Goal: Navigation & Orientation: Find specific page/section

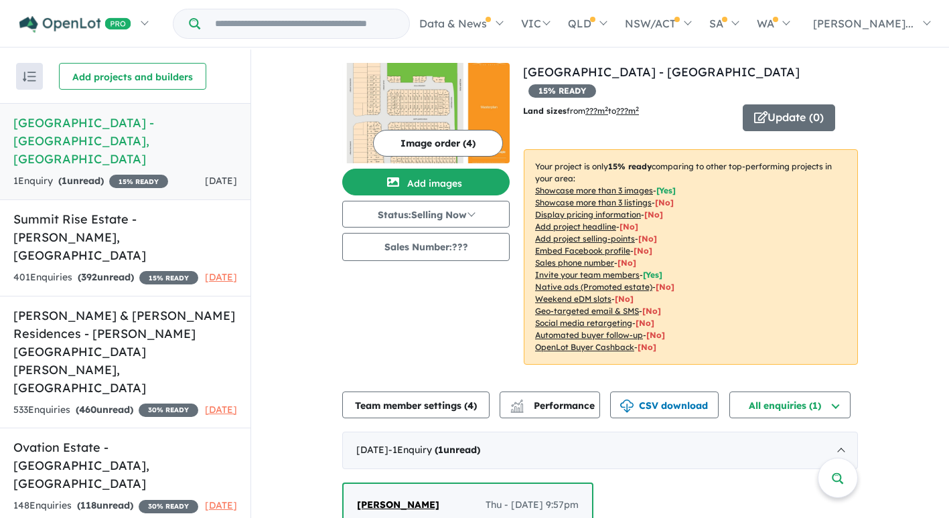
click at [115, 136] on h5 "[GEOGRAPHIC_DATA] - [GEOGRAPHIC_DATA] , [GEOGRAPHIC_DATA]" at bounding box center [125, 141] width 224 height 54
click at [116, 442] on link "Ovation Estate - [GEOGRAPHIC_DATA] , [GEOGRAPHIC_DATA] 148 Enquir ies ( 118 unr…" at bounding box center [125, 476] width 250 height 97
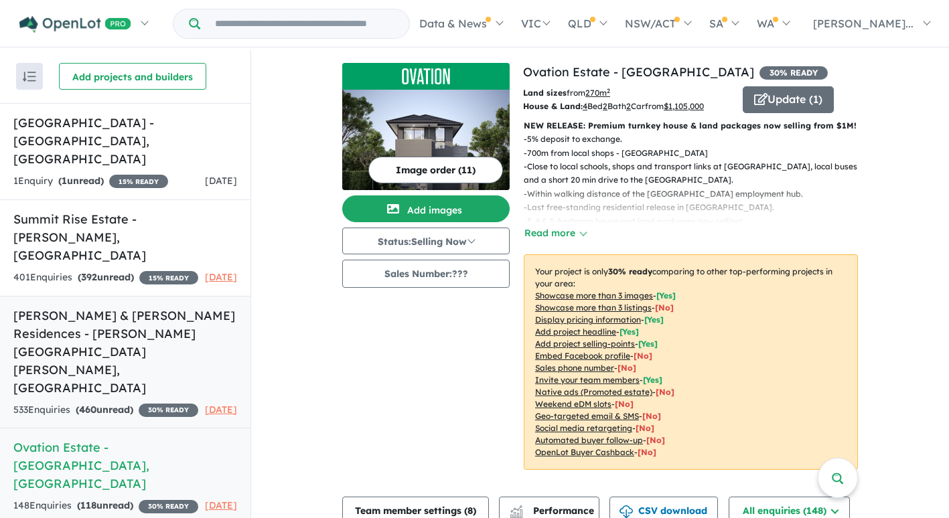
click at [131, 360] on link "[PERSON_NAME] & Guntawong Residences - [PERSON_NAME][GEOGRAPHIC_DATA][PERSON_NA…" at bounding box center [125, 362] width 250 height 133
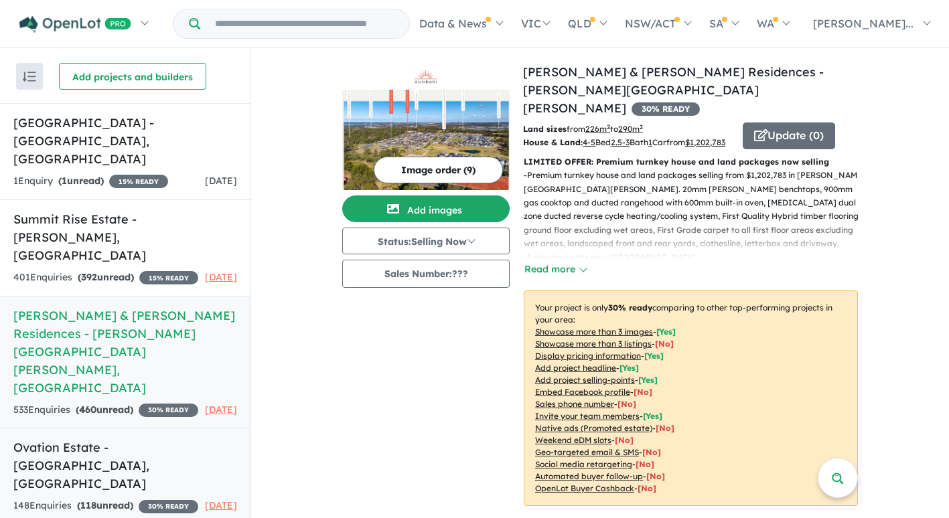
click at [161, 440] on link "Ovation Estate - [GEOGRAPHIC_DATA] , [GEOGRAPHIC_DATA] 148 Enquir ies ( 118 unr…" at bounding box center [125, 476] width 250 height 97
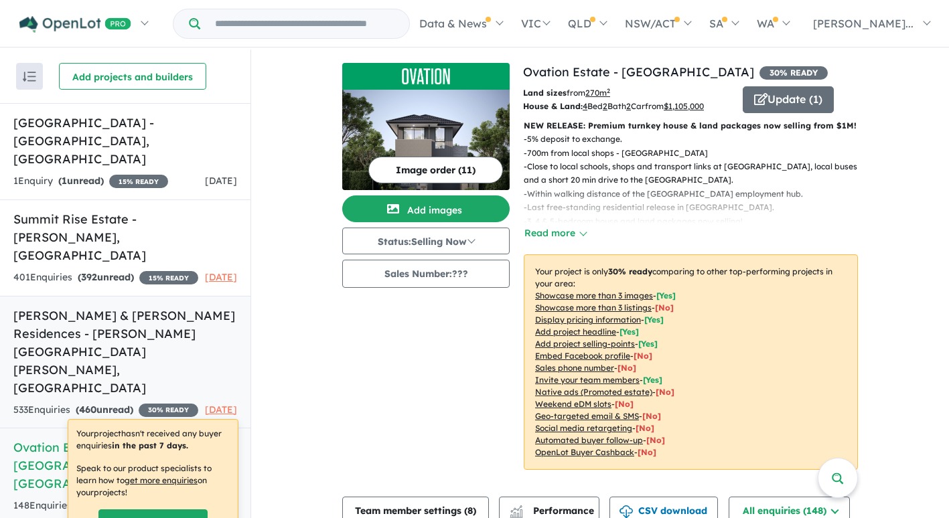
click at [129, 360] on link "[PERSON_NAME] & Guntawong Residences - [PERSON_NAME][GEOGRAPHIC_DATA][PERSON_NA…" at bounding box center [125, 362] width 250 height 133
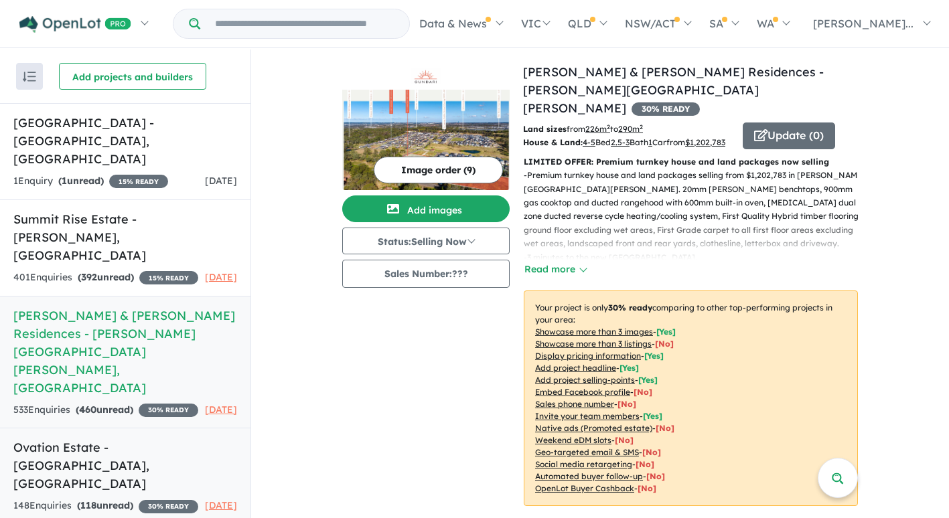
scroll to position [2, 0]
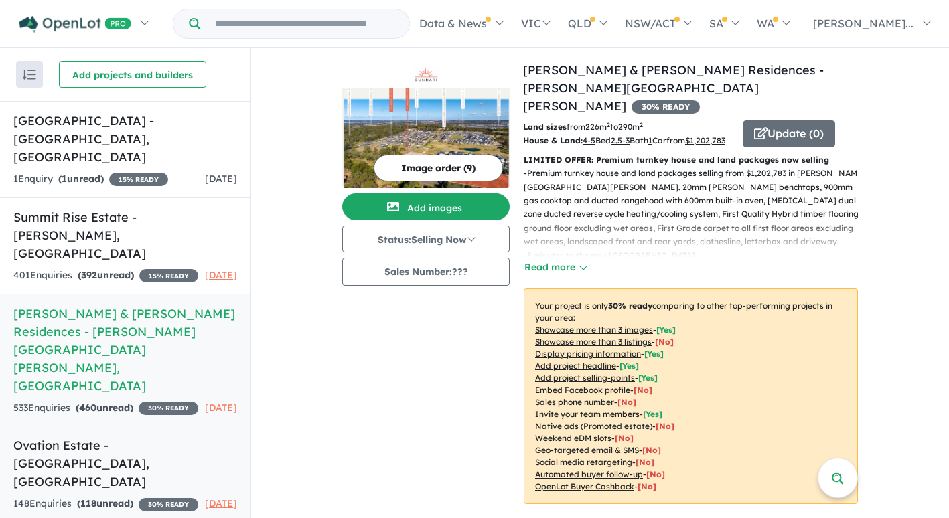
click at [138, 496] on div "148 Enquir ies ( 118 unread) 30 % READY" at bounding box center [105, 504] width 185 height 16
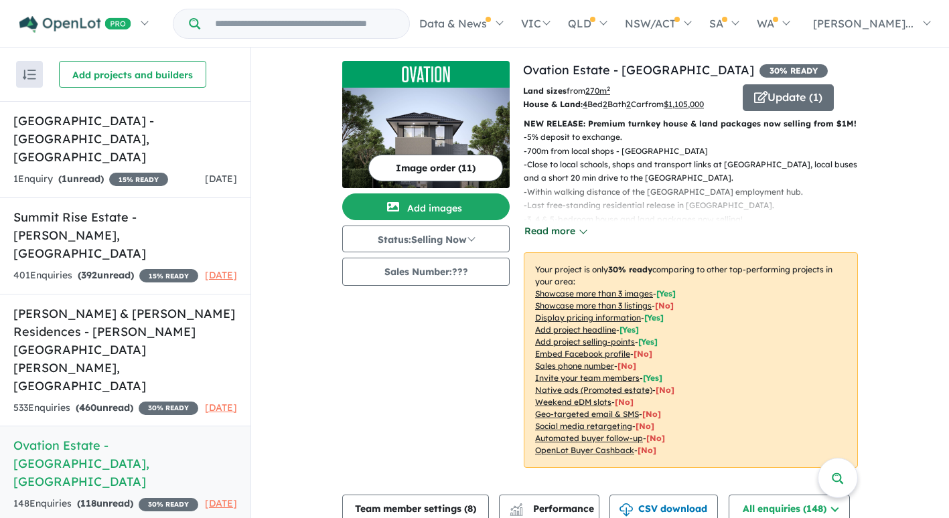
click at [578, 231] on button "Read more" at bounding box center [554, 231] width 63 height 15
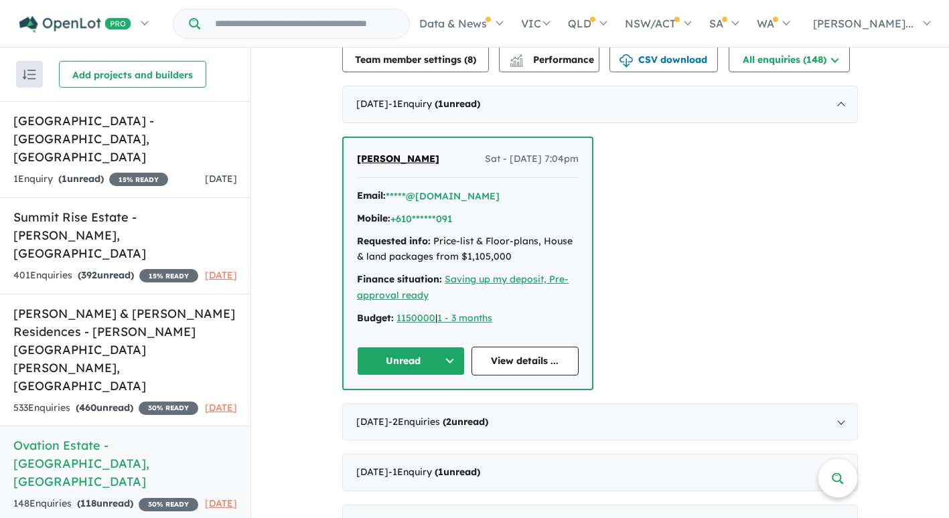
scroll to position [714, 0]
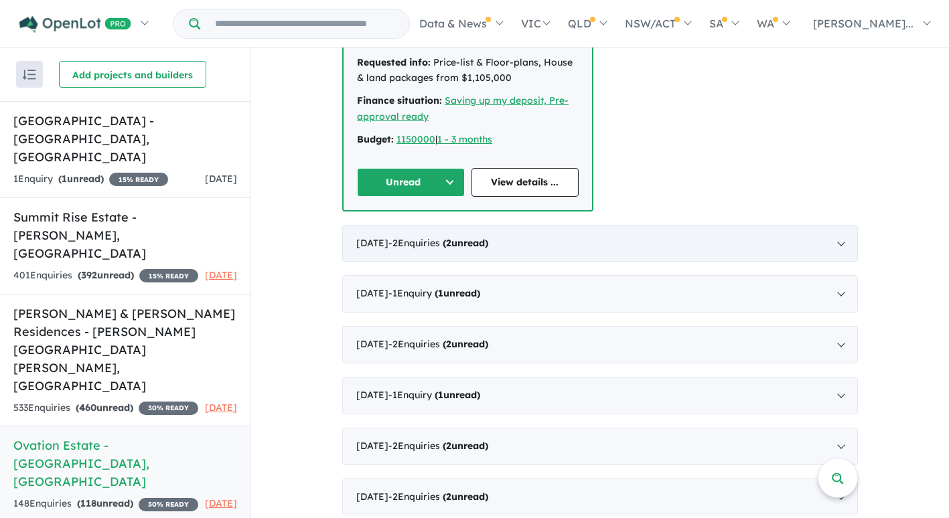
click at [572, 227] on div "[DATE] - 2 Enquir ies ( 2 unread)" at bounding box center [599, 243] width 515 height 37
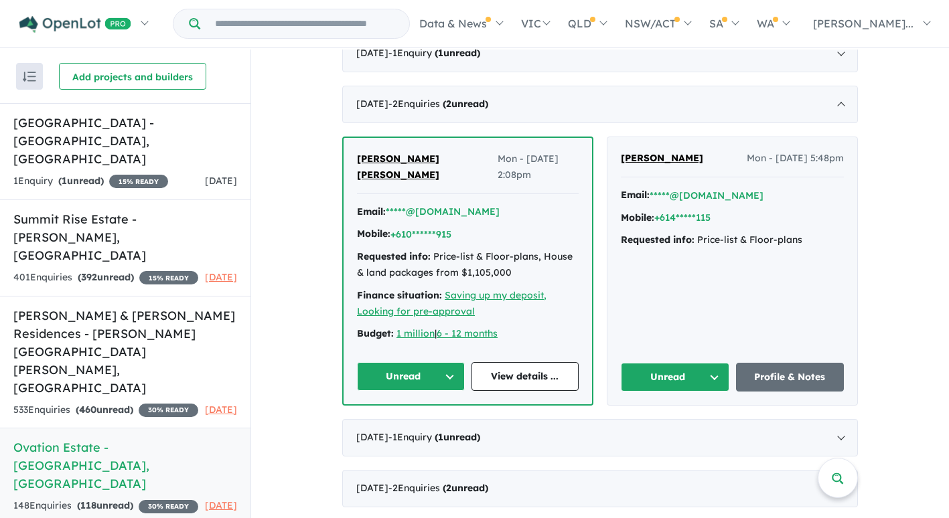
scroll to position [570, 0]
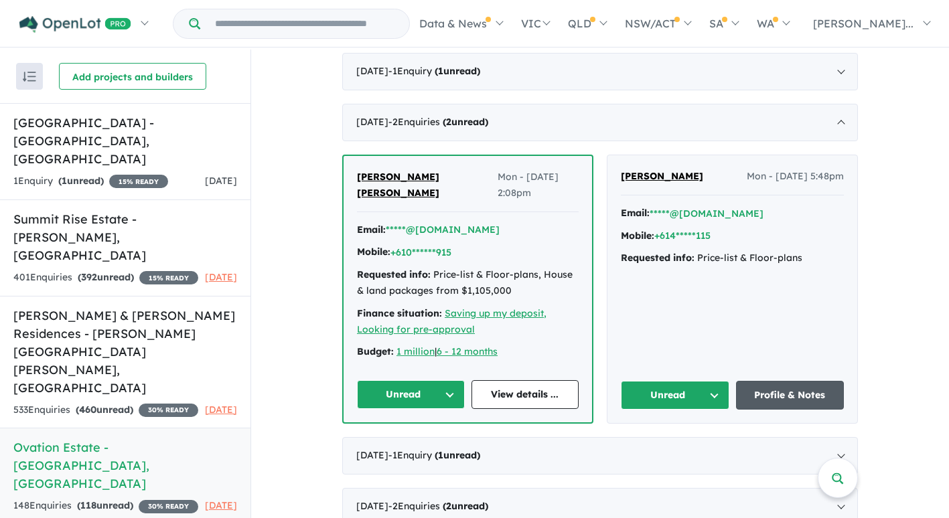
click at [810, 381] on link "Profile & Notes" at bounding box center [790, 395] width 108 height 29
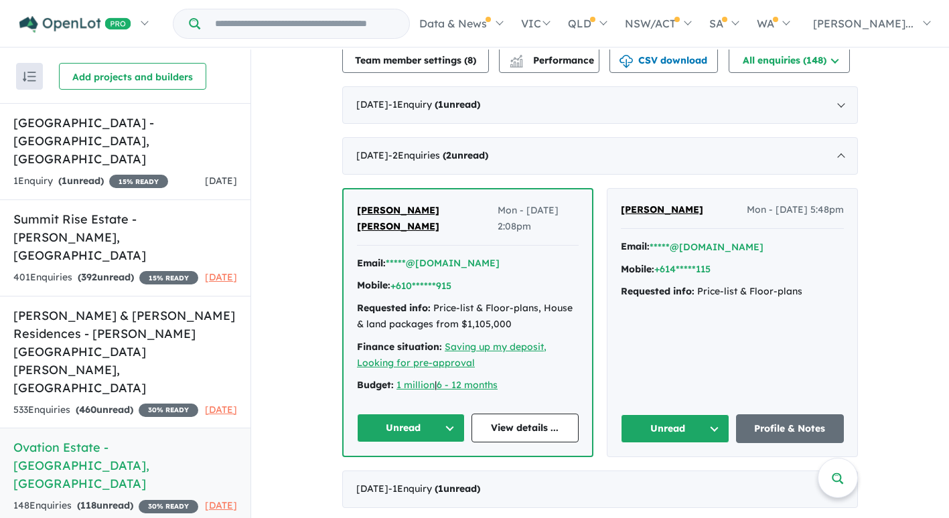
scroll to position [392, 0]
